Goal: Find specific page/section: Find specific page/section

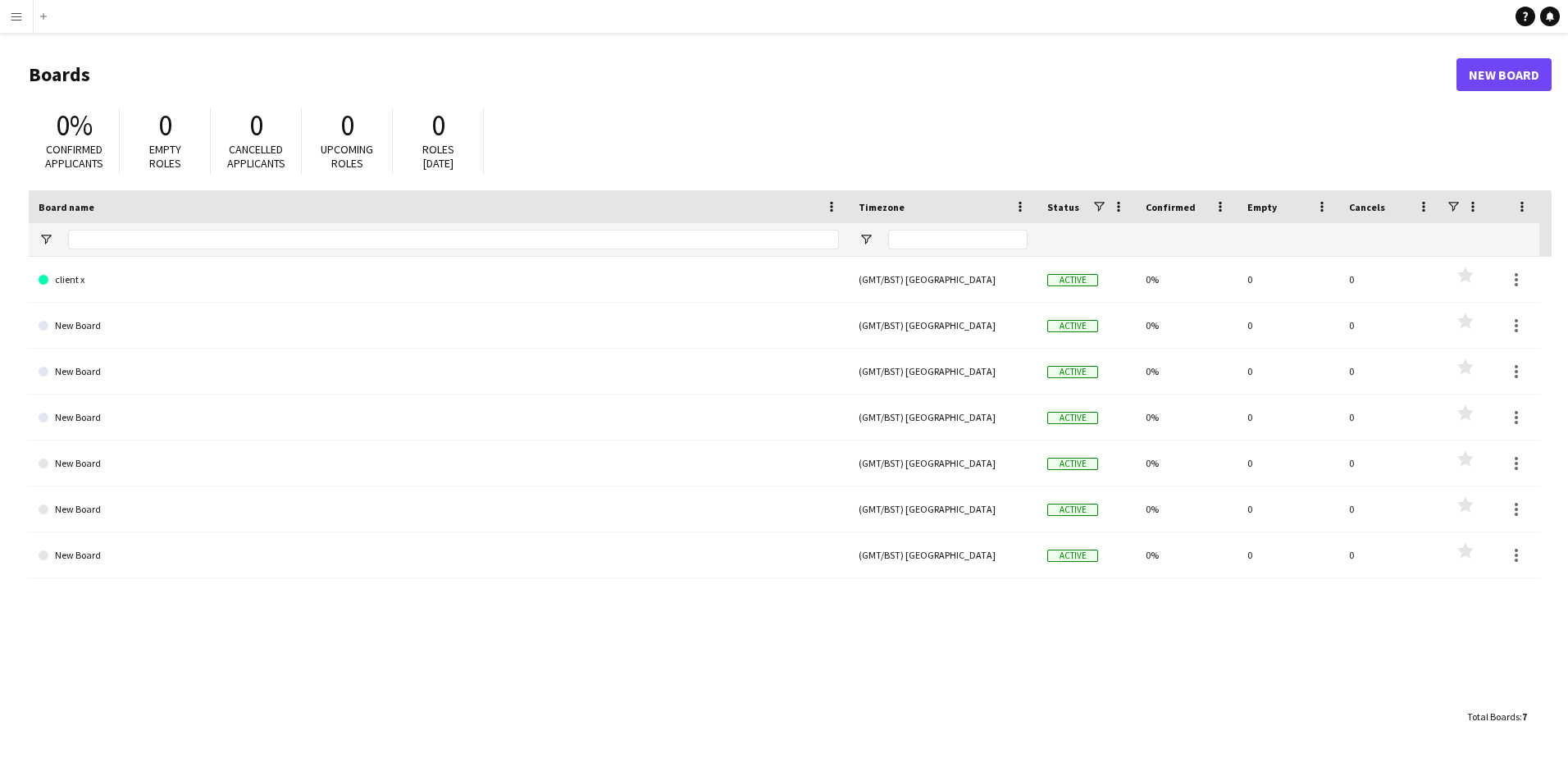
click at [14, 12] on app-icon "Menu" at bounding box center [16, 16] width 13 height 13
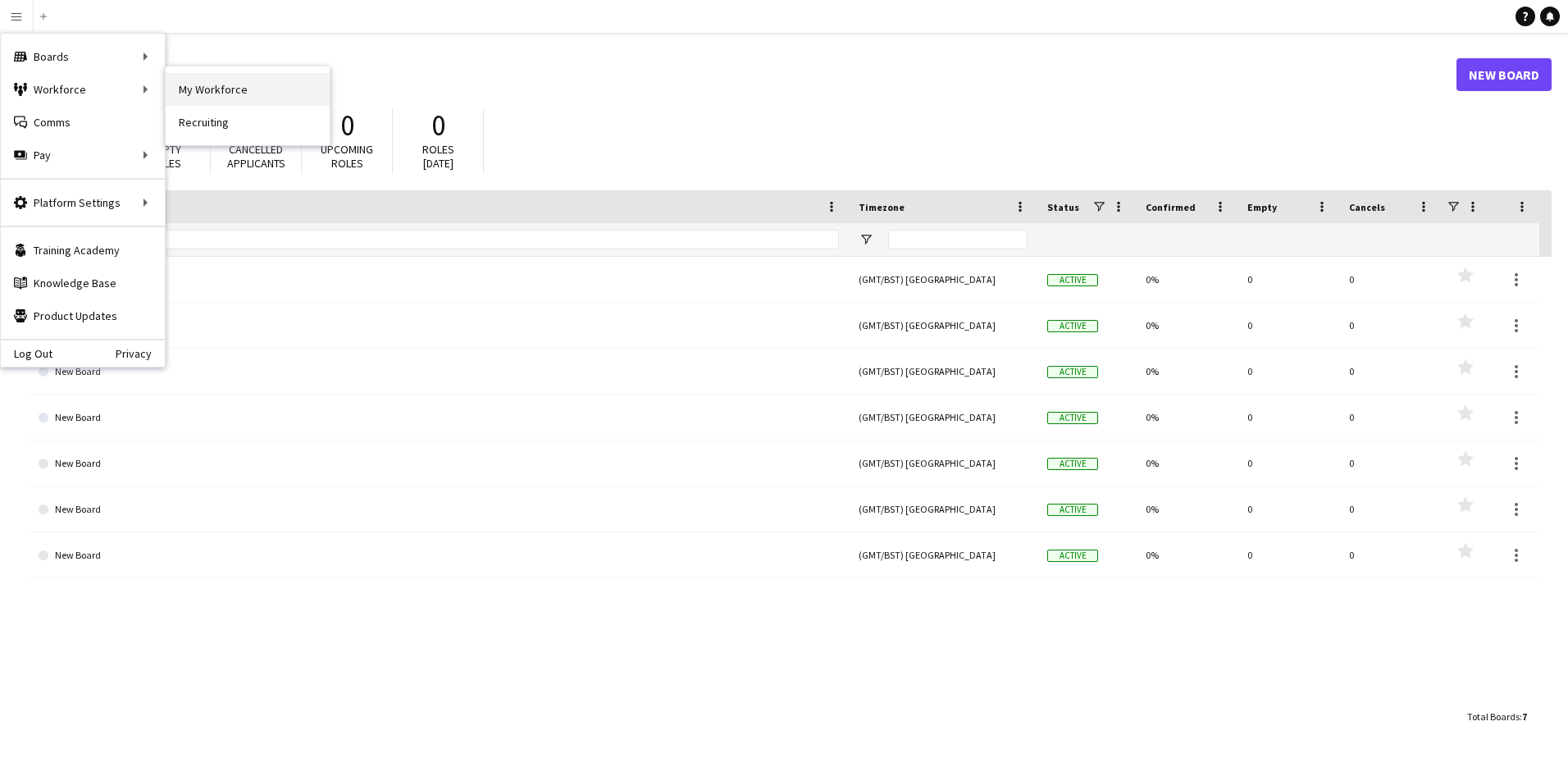
click at [194, 87] on link "My Workforce" at bounding box center [247, 90] width 164 height 33
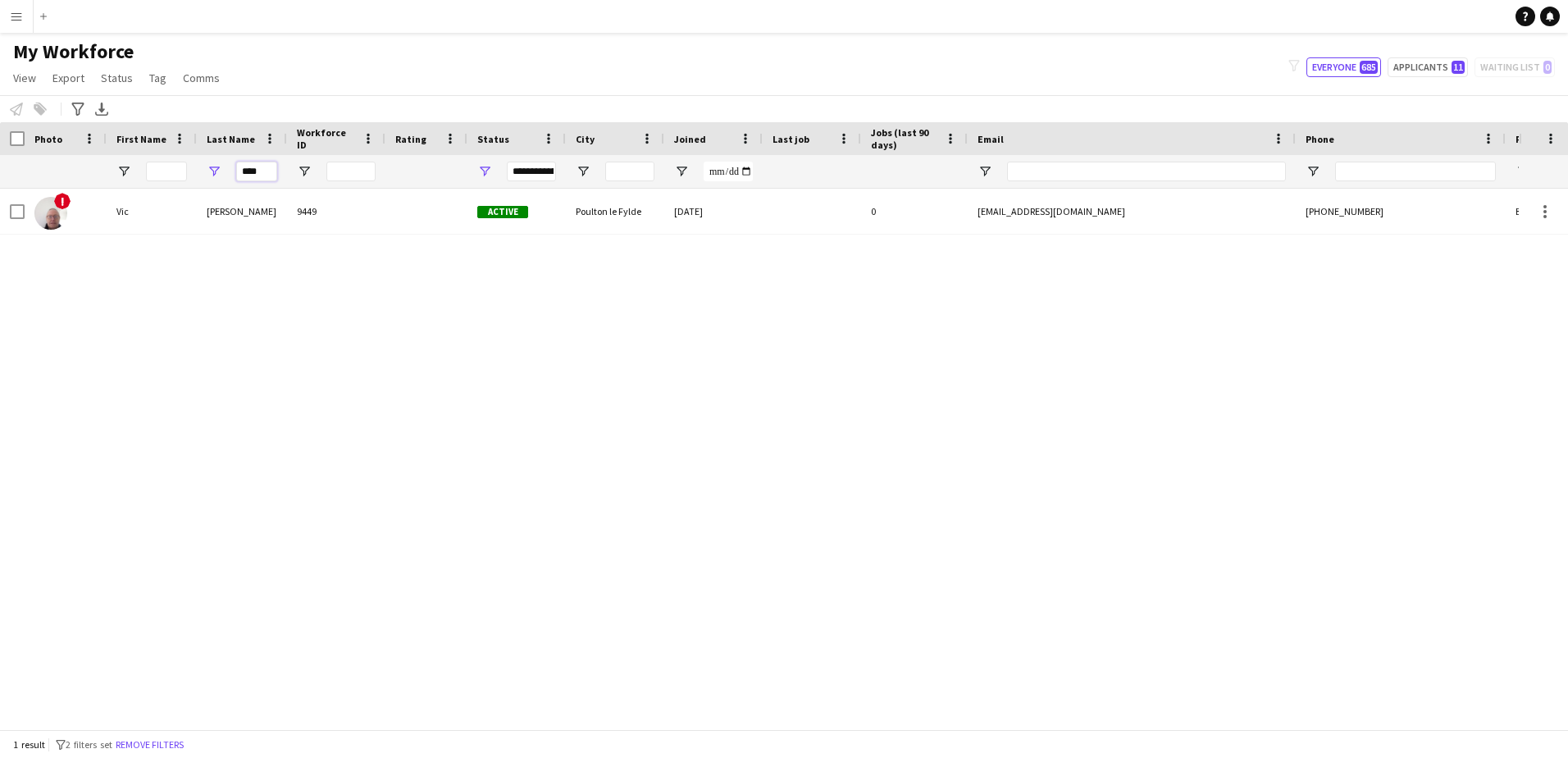
drag, startPoint x: 269, startPoint y: 166, endPoint x: 100, endPoint y: 173, distance: 169.1
click at [100, 173] on div "****" at bounding box center [889, 171] width 1778 height 33
type input "******"
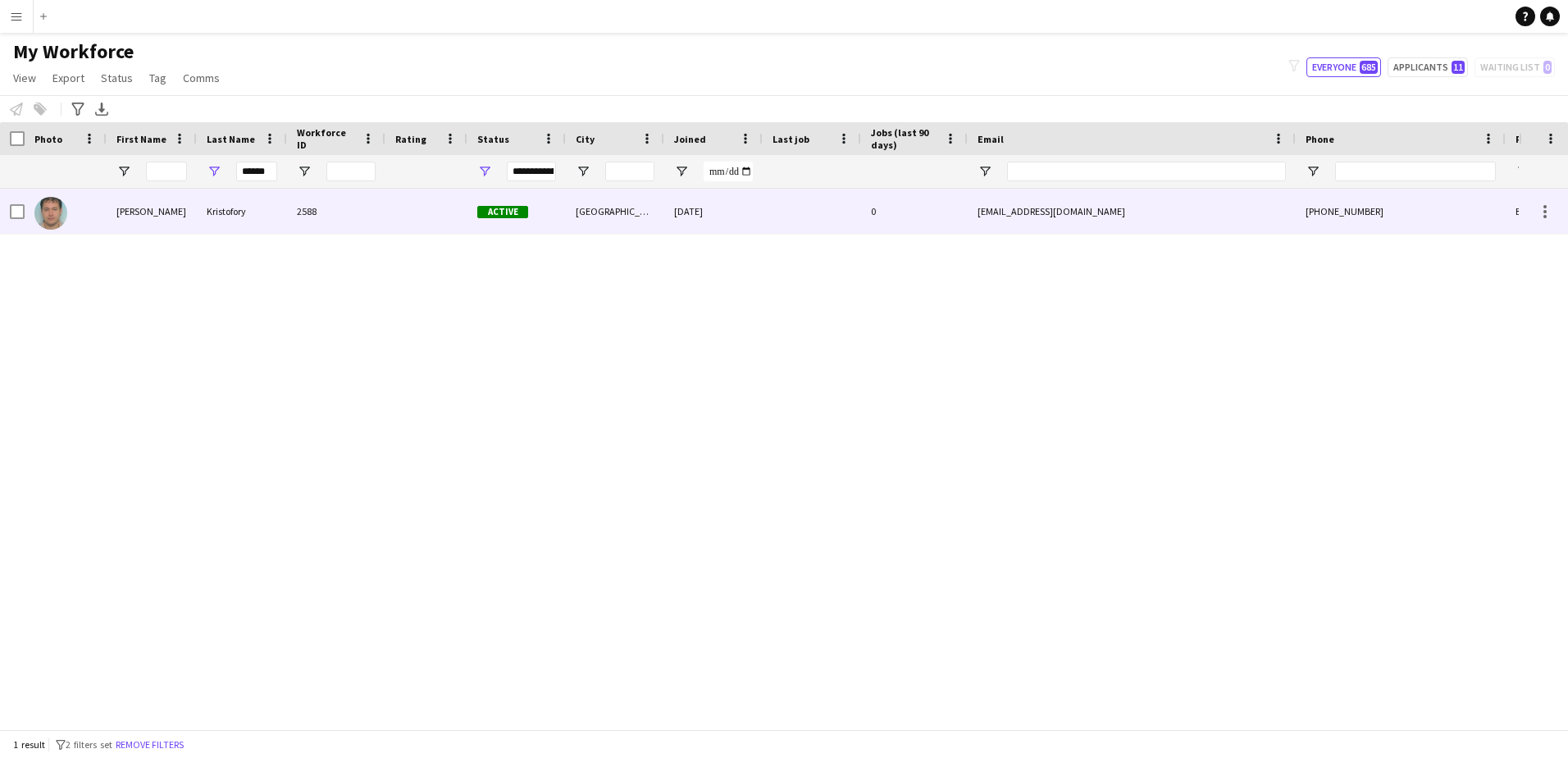
click at [236, 211] on div "Kristofory" at bounding box center [242, 211] width 91 height 45
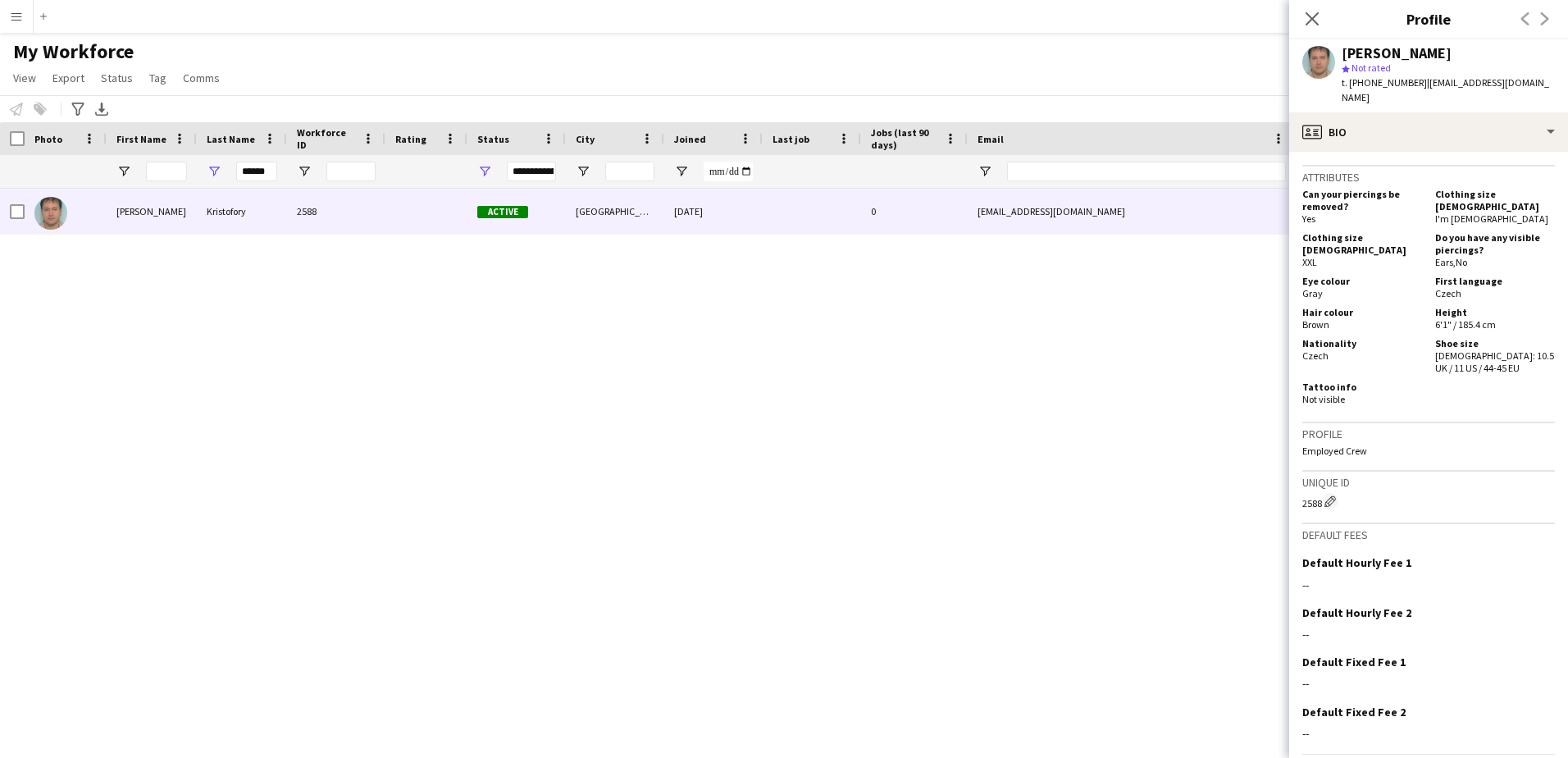
scroll to position [698, 0]
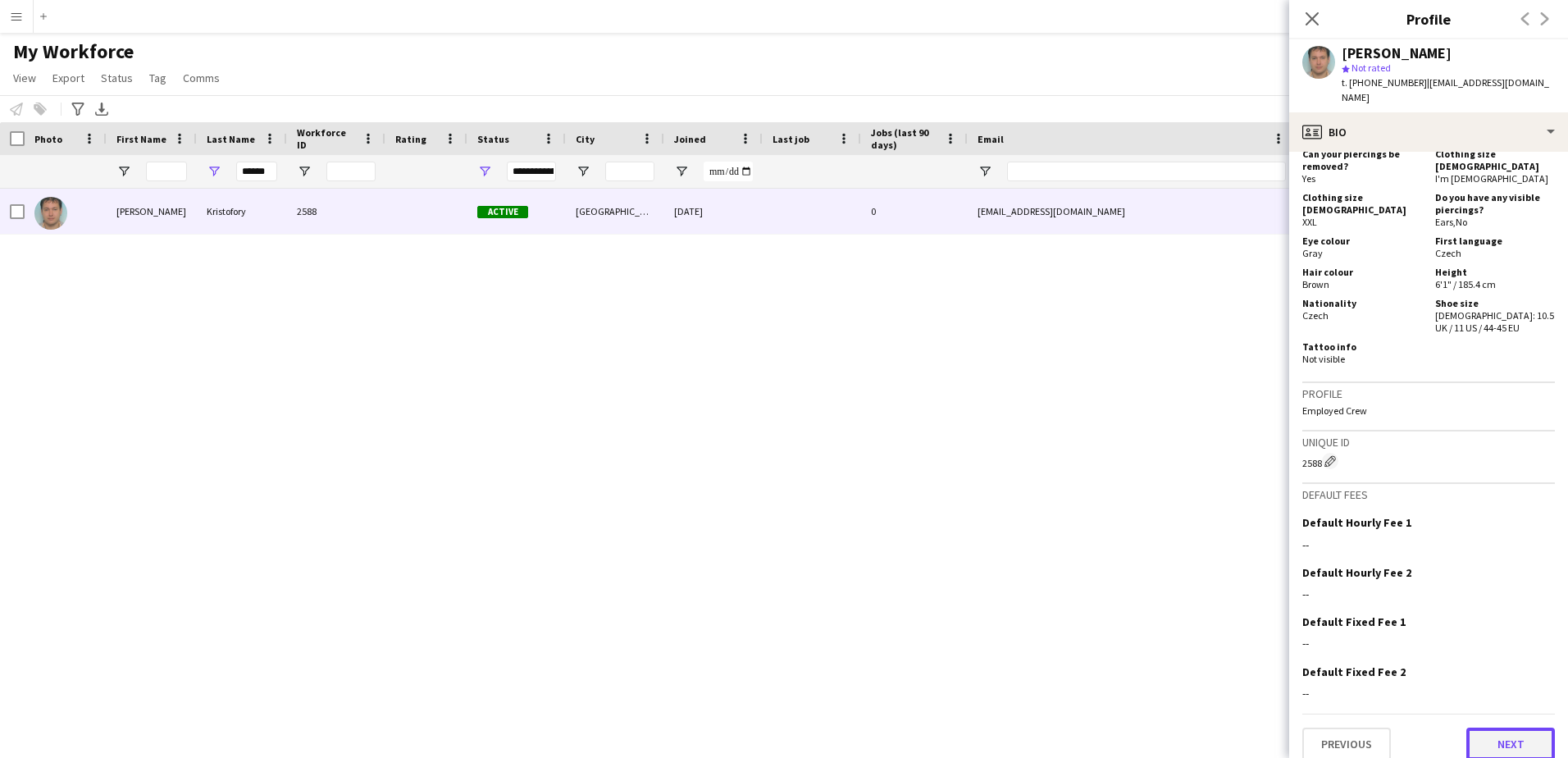
click at [1487, 729] on button "Next" at bounding box center [1511, 744] width 89 height 33
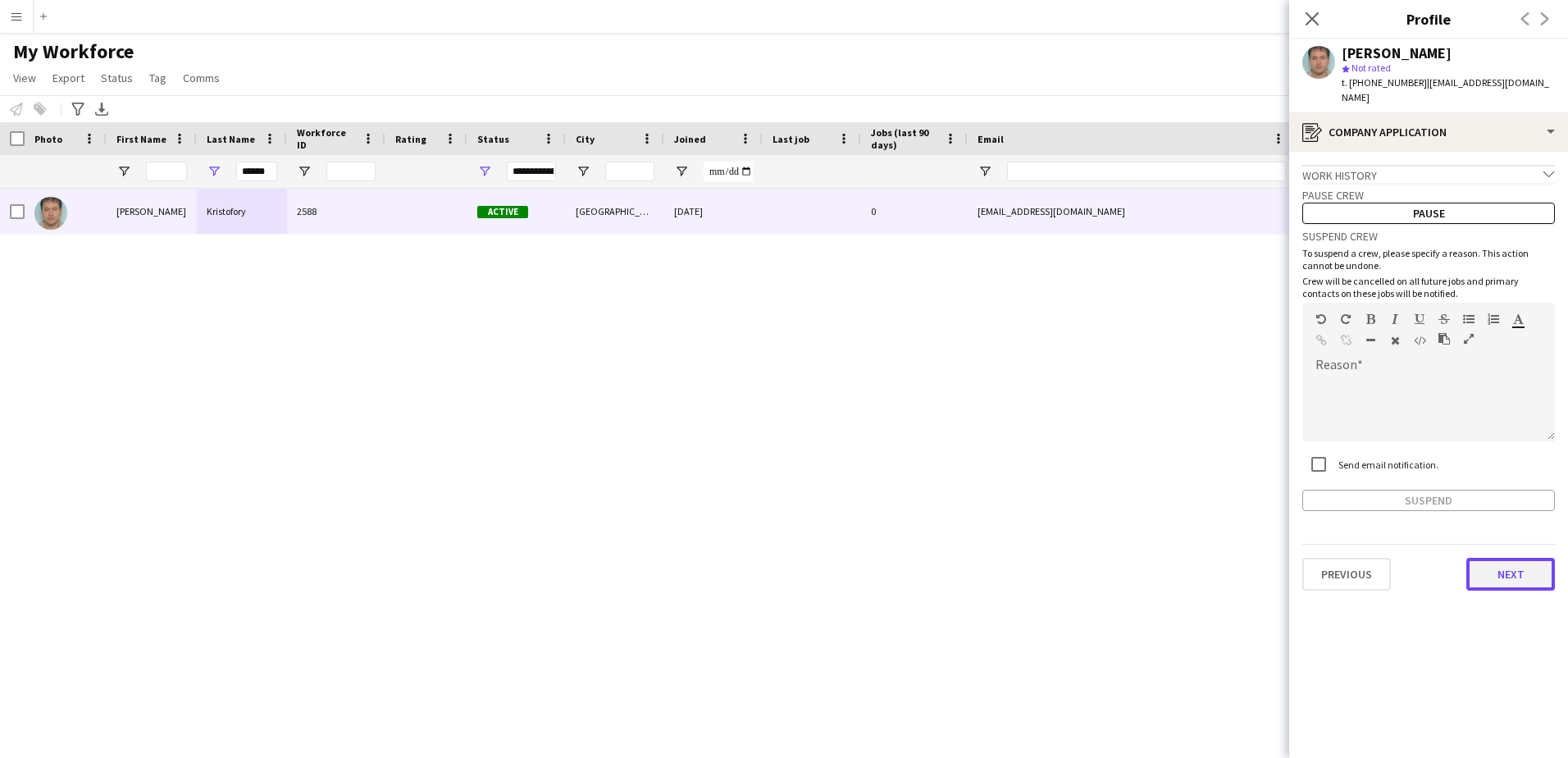
click at [1503, 558] on button "Next" at bounding box center [1511, 574] width 89 height 33
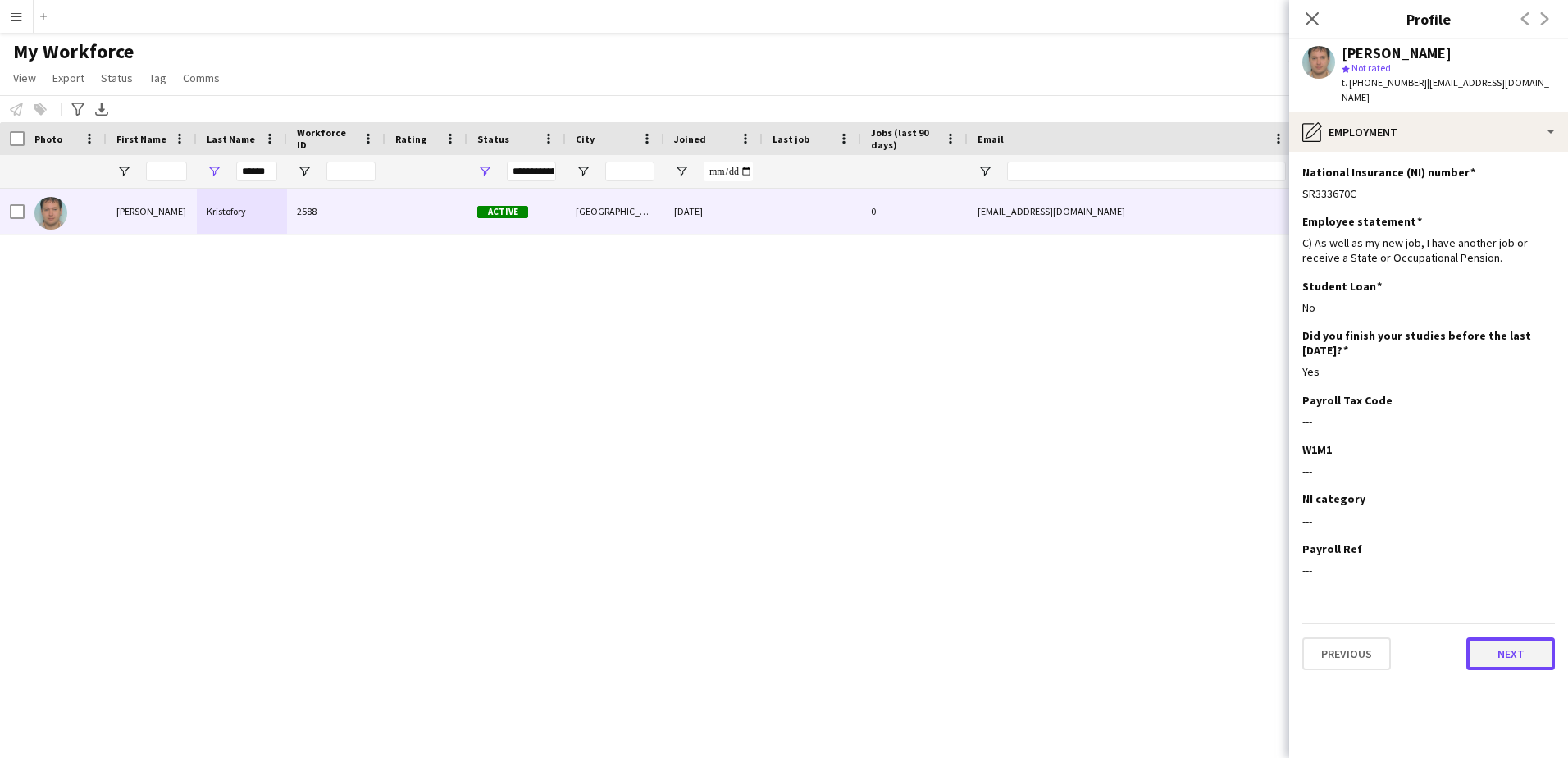
click at [1504, 649] on button "Next" at bounding box center [1511, 654] width 89 height 33
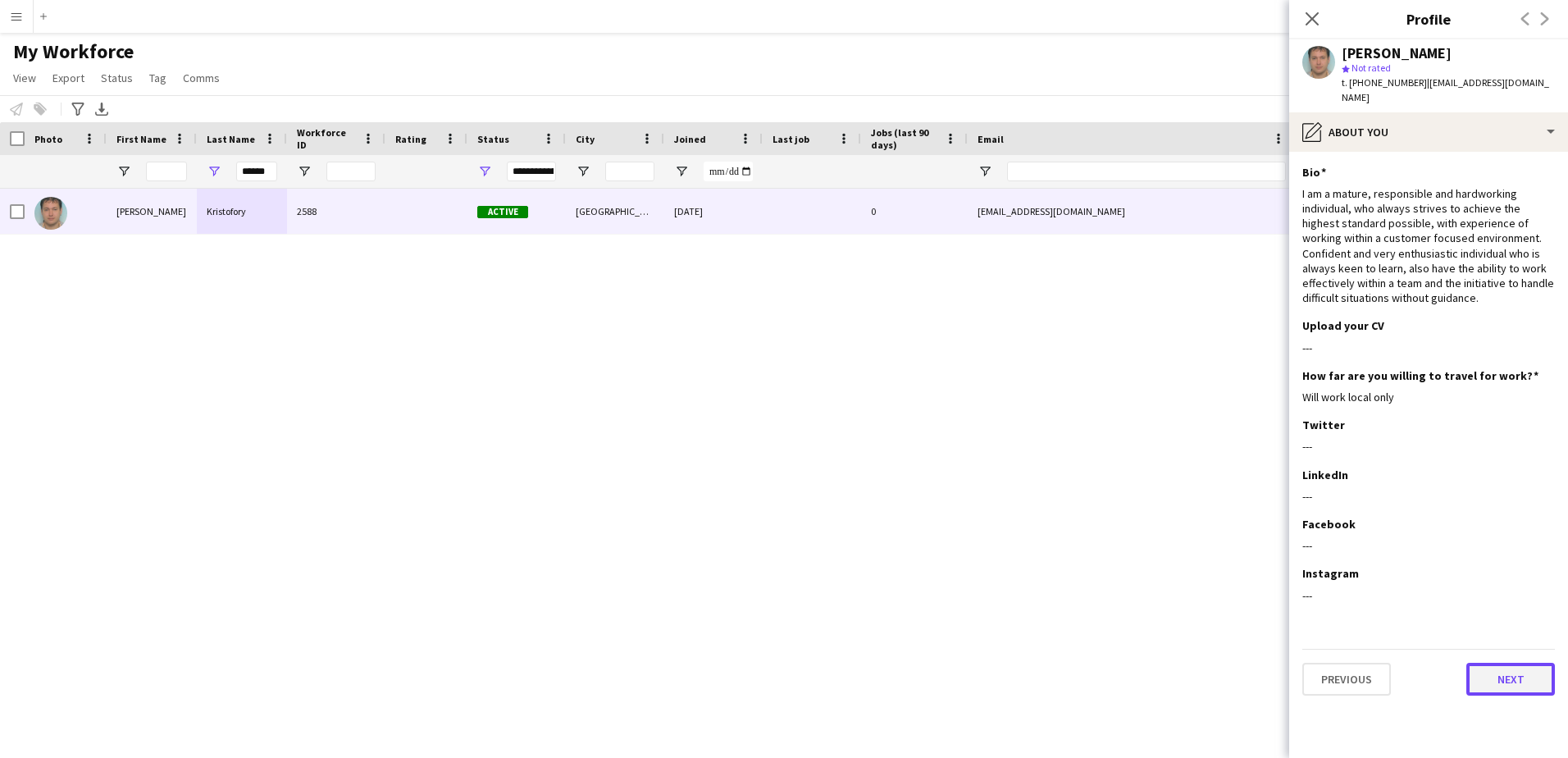
click at [1504, 663] on button "Next" at bounding box center [1511, 680] width 89 height 33
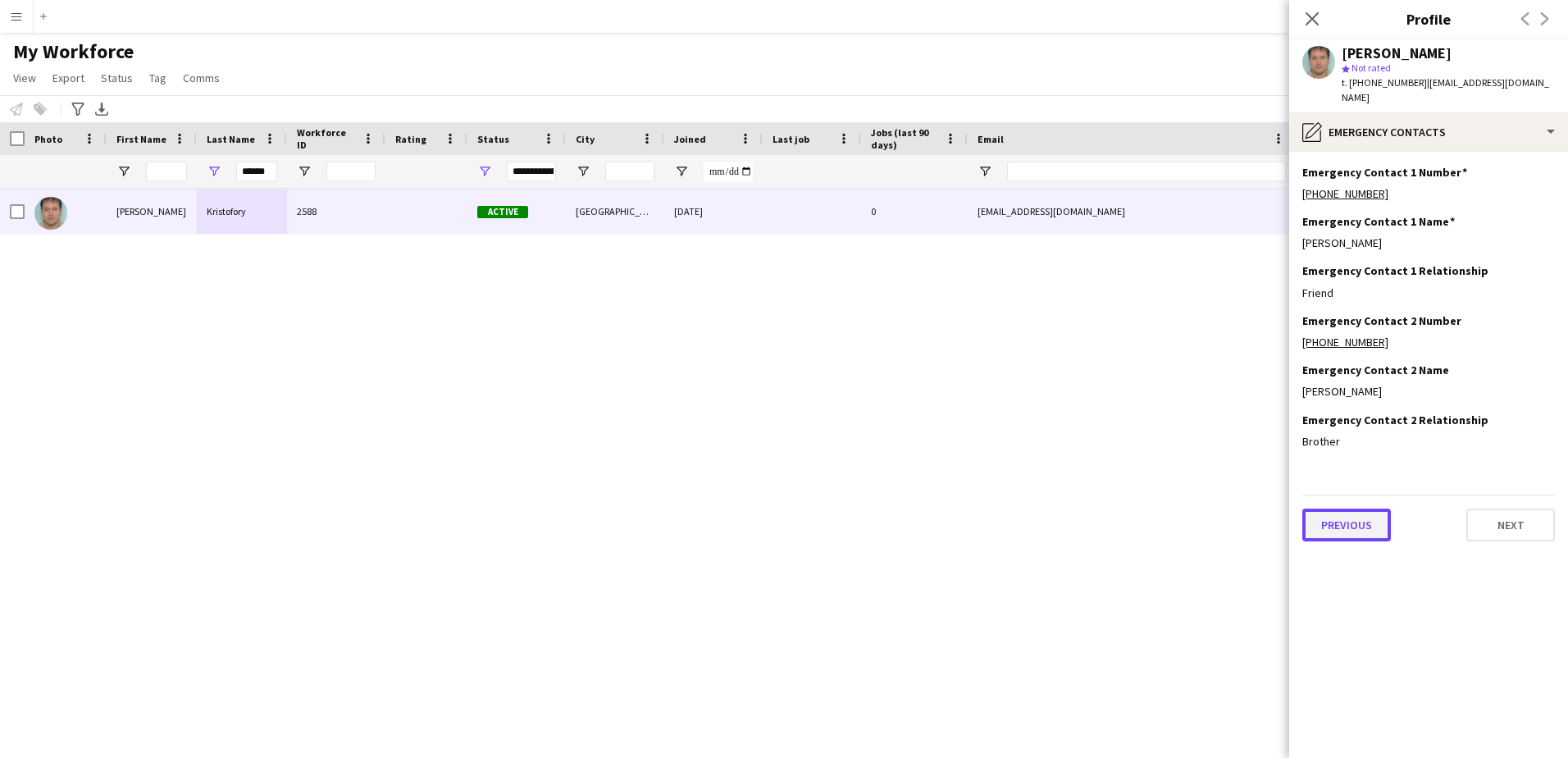
click at [1331, 515] on button "Previous" at bounding box center [1346, 525] width 89 height 33
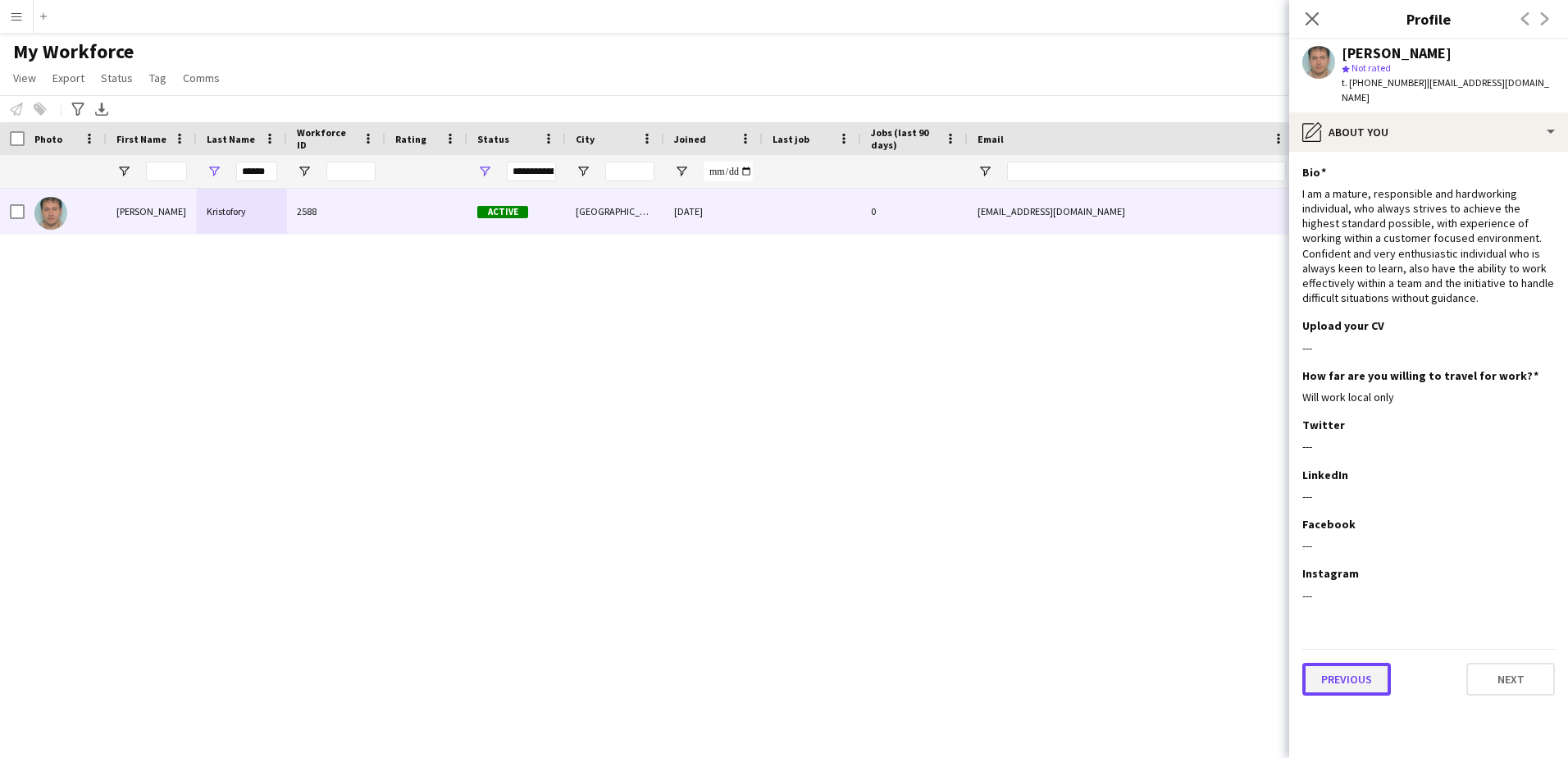
click at [1346, 663] on button "Previous" at bounding box center [1346, 680] width 89 height 33
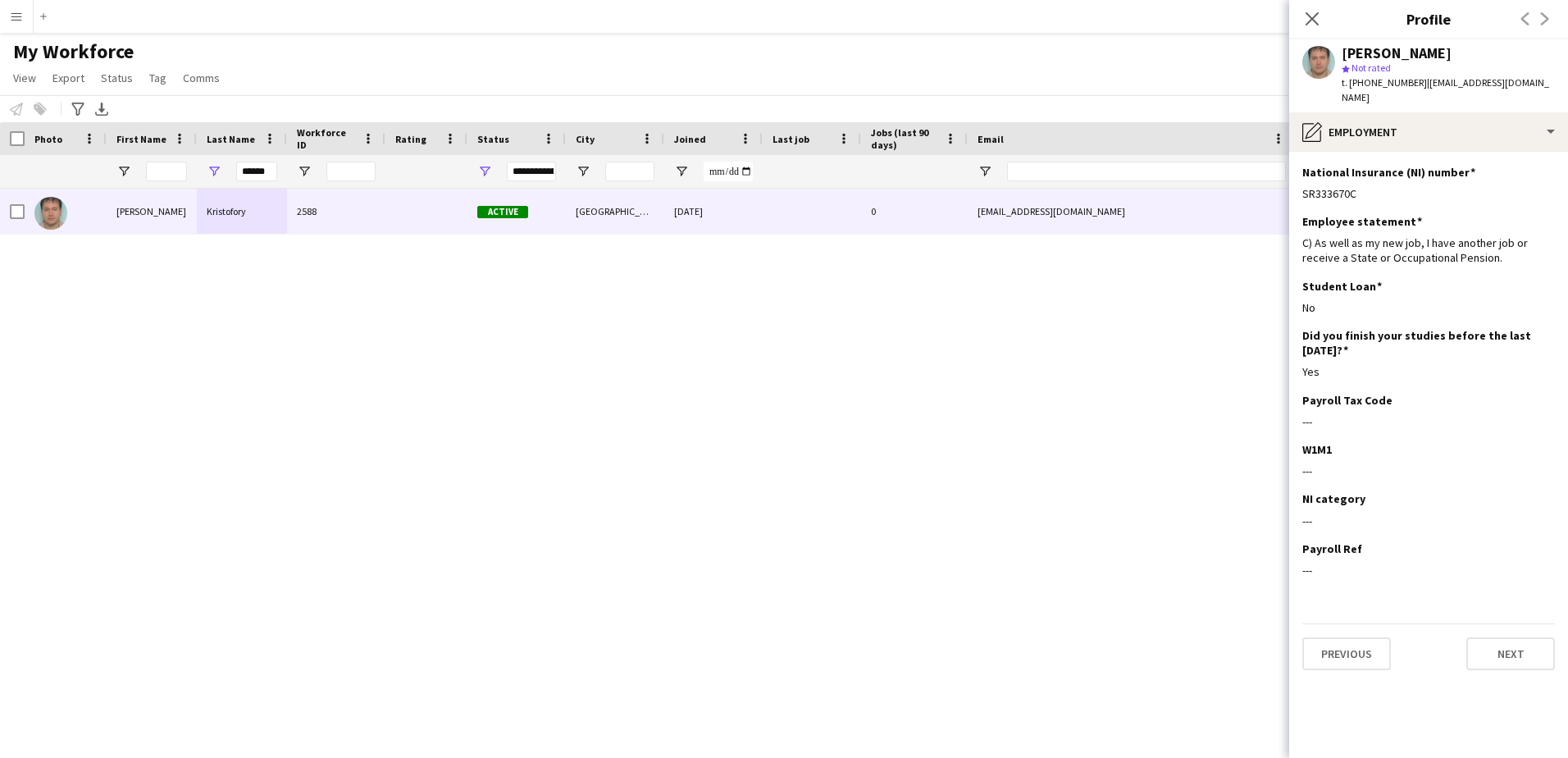
click at [1341, 624] on div "Previous Next" at bounding box center [1428, 647] width 253 height 47
click at [1337, 638] on button "Previous" at bounding box center [1346, 654] width 89 height 33
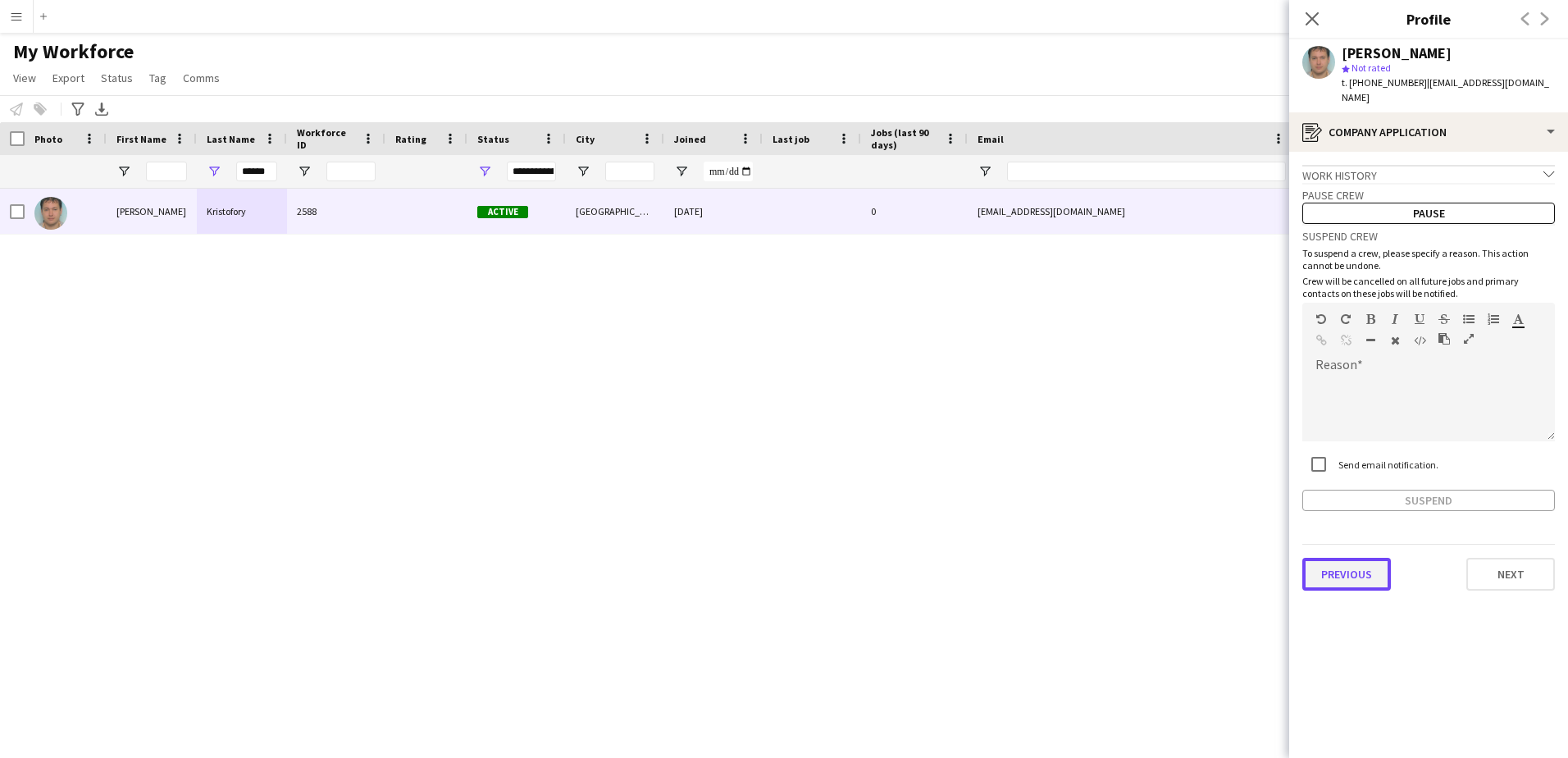
click at [1325, 565] on button "Previous" at bounding box center [1346, 574] width 89 height 33
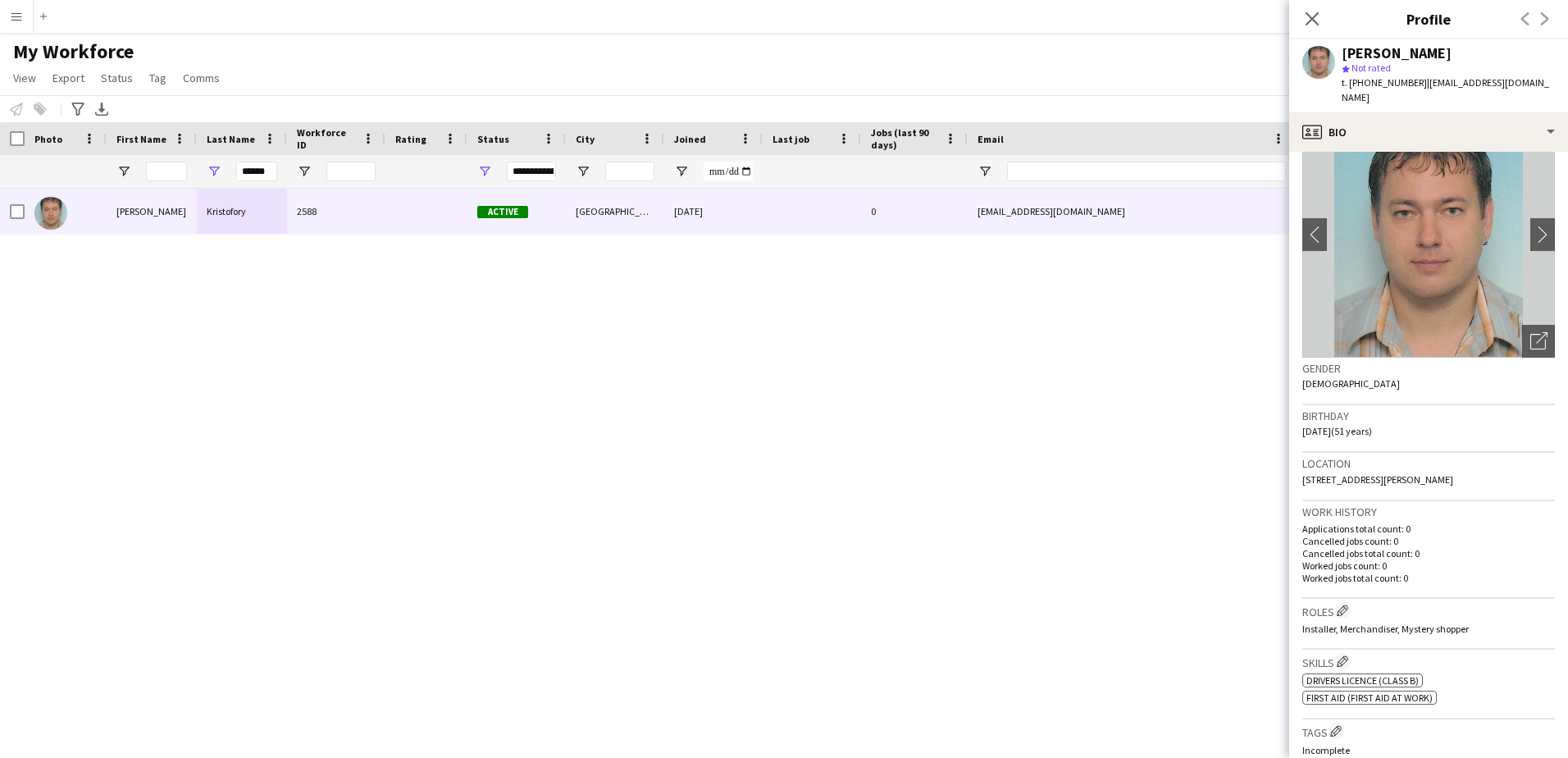
scroll to position [82, 0]
